Goal: Task Accomplishment & Management: Use online tool/utility

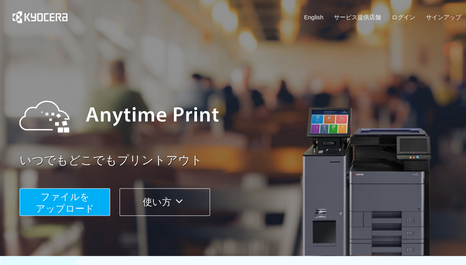
click at [54, 205] on span "ファイルを ​​アップロード" at bounding box center [65, 202] width 59 height 22
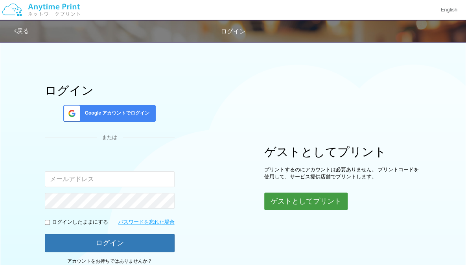
click at [275, 197] on button "ゲストとしてプリント" at bounding box center [305, 200] width 83 height 17
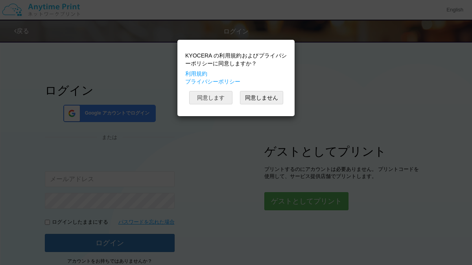
click at [217, 96] on button "同意します" at bounding box center [210, 97] width 43 height 13
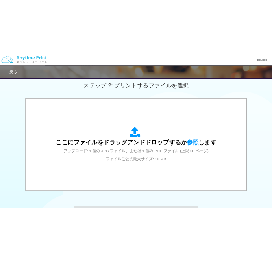
scroll to position [230, 0]
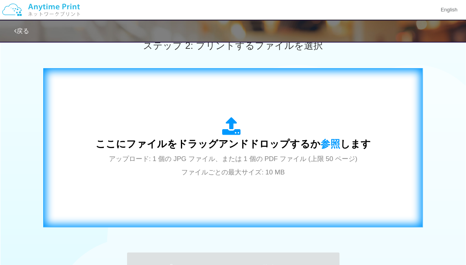
click at [232, 134] on icon at bounding box center [233, 127] width 22 height 20
click at [234, 124] on icon at bounding box center [233, 127] width 22 height 20
click at [229, 129] on icon at bounding box center [233, 127] width 22 height 20
click at [232, 124] on icon at bounding box center [233, 127] width 22 height 20
click at [235, 128] on icon at bounding box center [233, 127] width 22 height 20
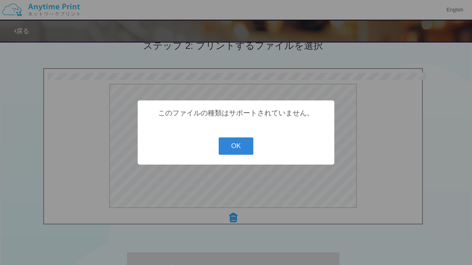
click at [239, 153] on button "OK" at bounding box center [236, 145] width 35 height 17
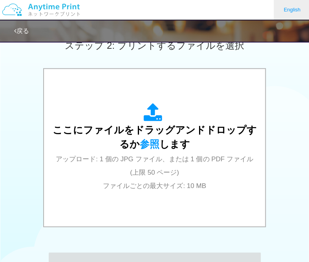
drag, startPoint x: 248, startPoint y: 5, endPoint x: 297, endPoint y: 3, distance: 49.2
click at [297, 3] on div "English" at bounding box center [154, 10] width 309 height 20
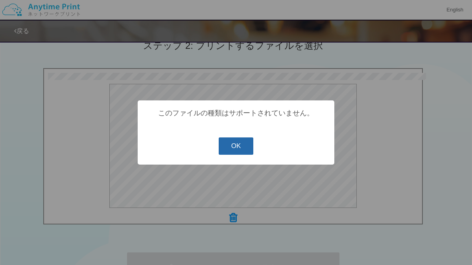
click at [232, 151] on button "OK" at bounding box center [236, 145] width 35 height 17
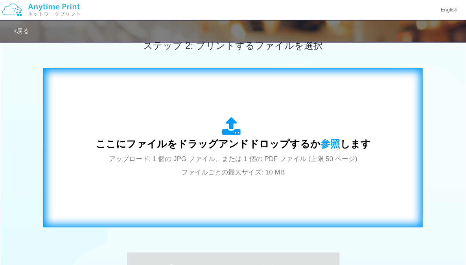
click at [233, 123] on icon at bounding box center [233, 127] width 22 height 20
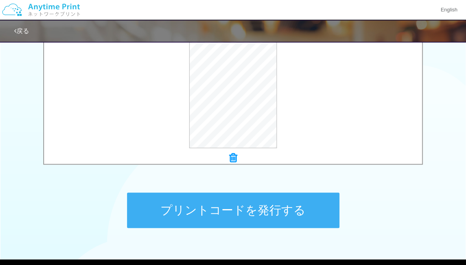
scroll to position [292, 0]
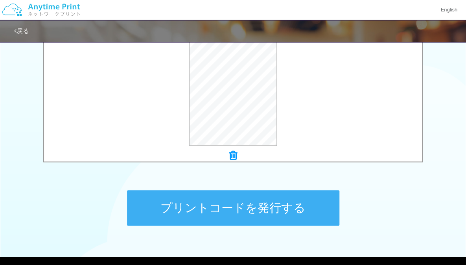
click at [257, 207] on button "プリントコードを発行する" at bounding box center [233, 207] width 212 height 35
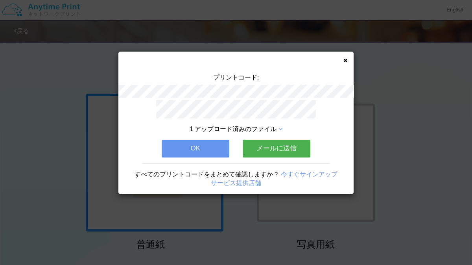
click at [210, 141] on button "OK" at bounding box center [196, 148] width 68 height 17
